Goal: Understand process/instructions

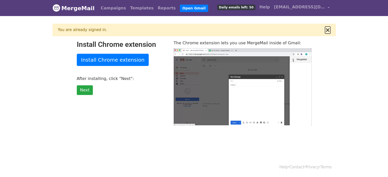
click at [329, 30] on button "×" at bounding box center [327, 30] width 5 height 6
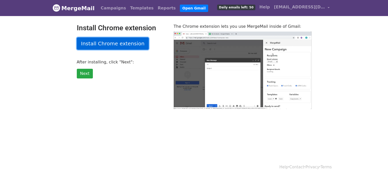
click at [130, 45] on link "Install Chrome extension" at bounding box center [113, 43] width 72 height 12
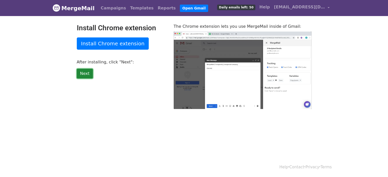
click at [88, 72] on link "Next" at bounding box center [85, 74] width 16 height 10
type input "26.52"
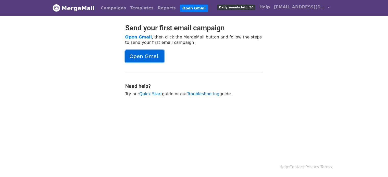
click at [142, 57] on link "Open Gmail" at bounding box center [144, 56] width 39 height 12
